Goal: Task Accomplishment & Management: Use online tool/utility

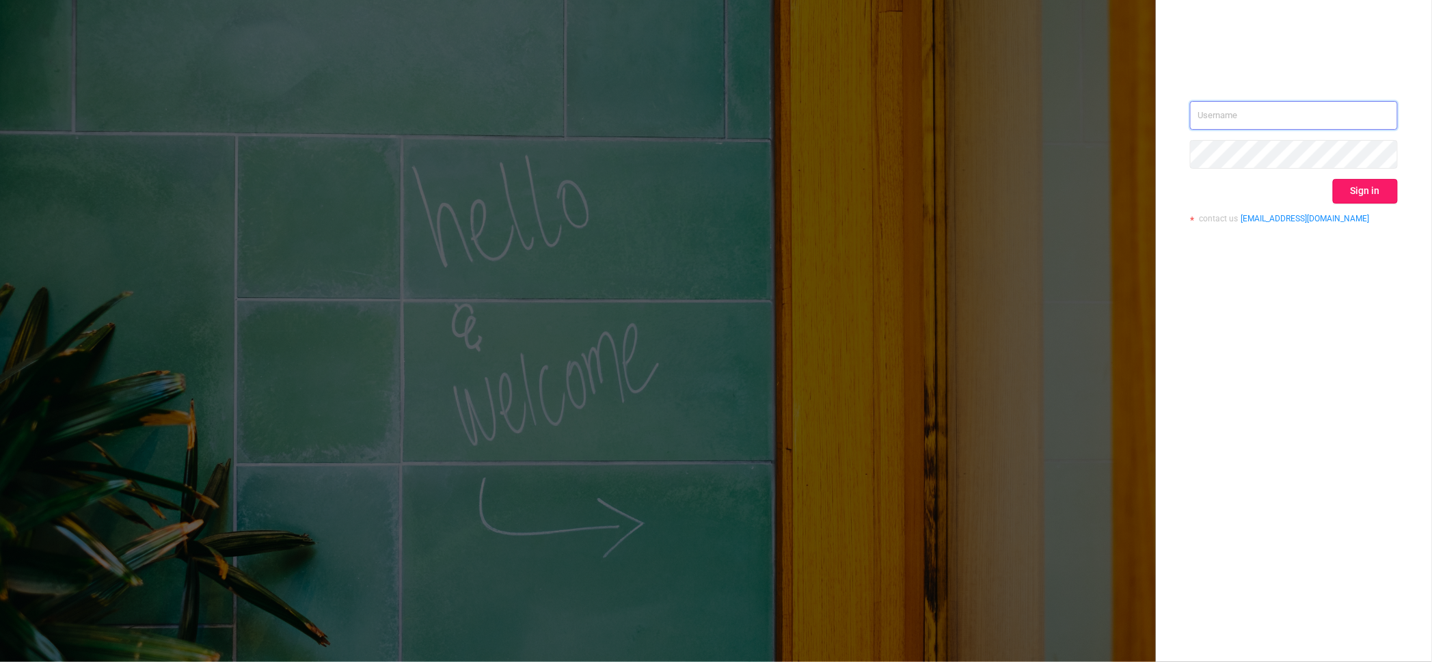
type input "[PERSON_NAME][EMAIL_ADDRESS][DOMAIN_NAME]"
click at [1384, 182] on button "Sign in" at bounding box center [1365, 191] width 65 height 25
